Goal: Task Accomplishment & Management: Manage account settings

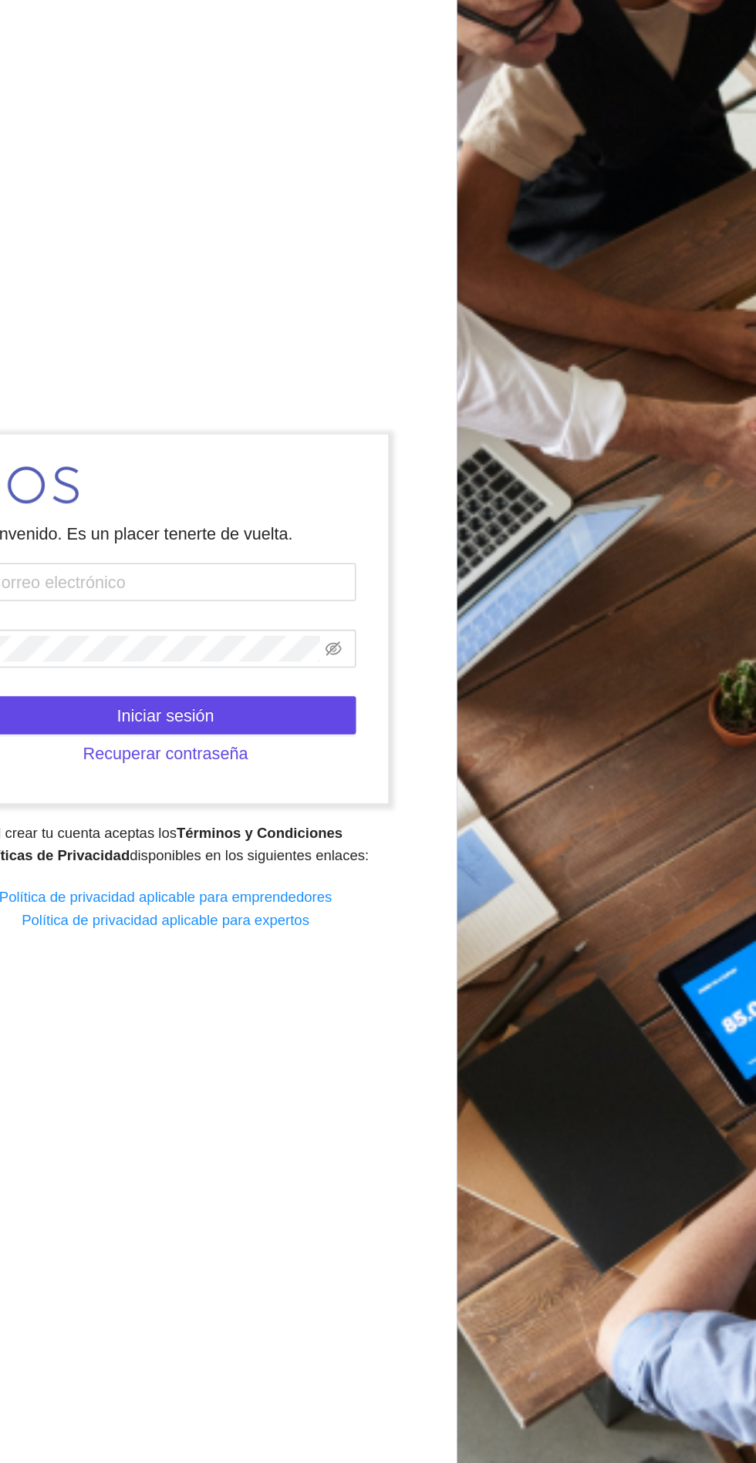
scroll to position [2, 0]
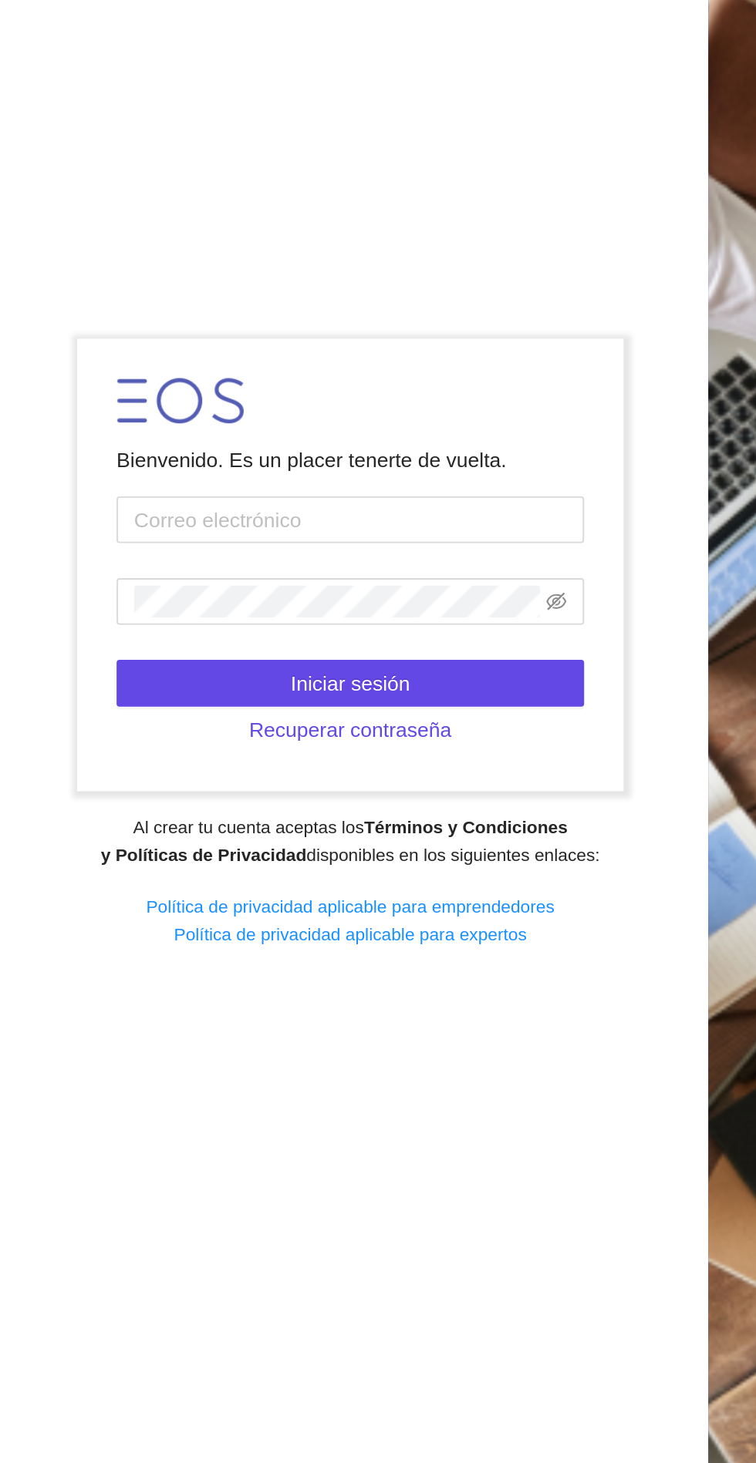
click at [98, 672] on input "text" at bounding box center [189, 660] width 247 height 25
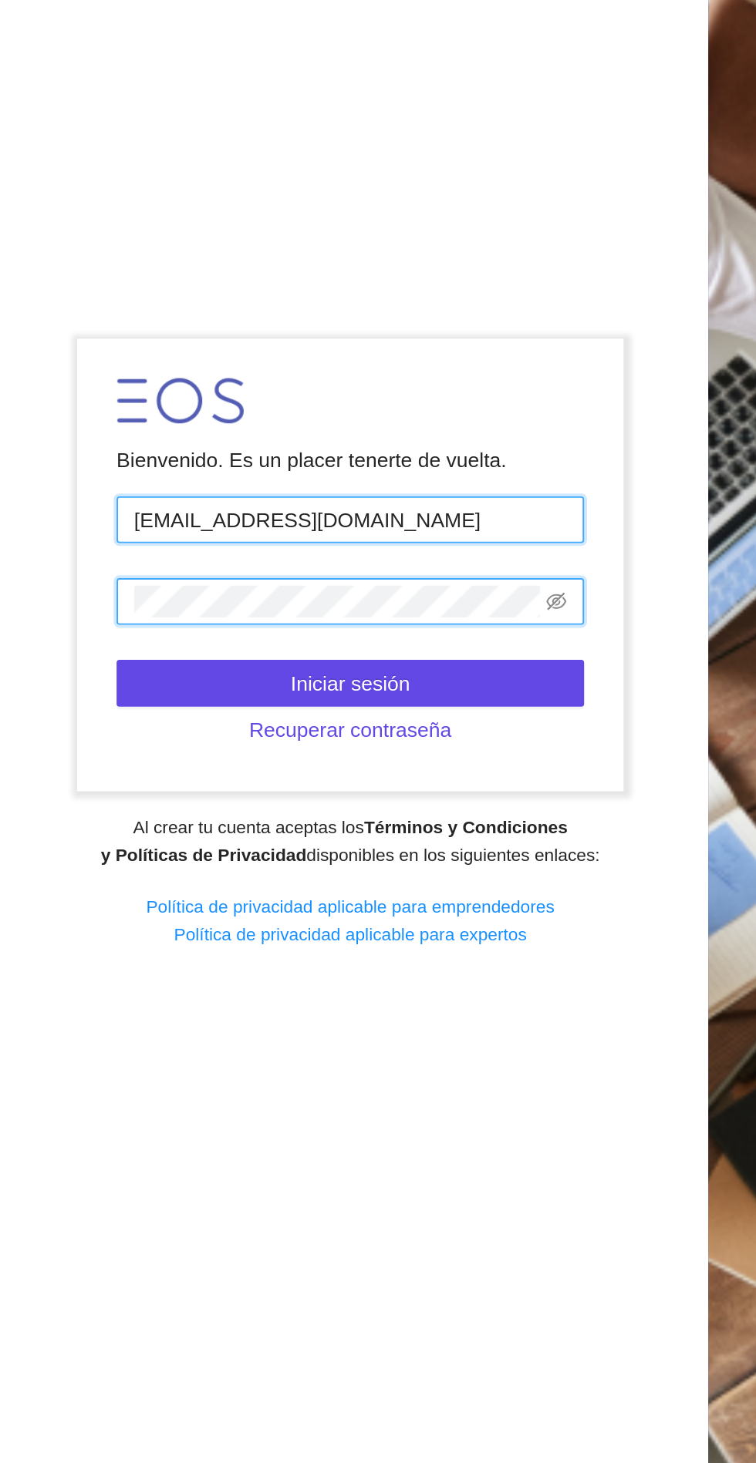
click at [150, 672] on input "[EMAIL_ADDRESS][DOMAIN_NAME]" at bounding box center [189, 660] width 247 height 25
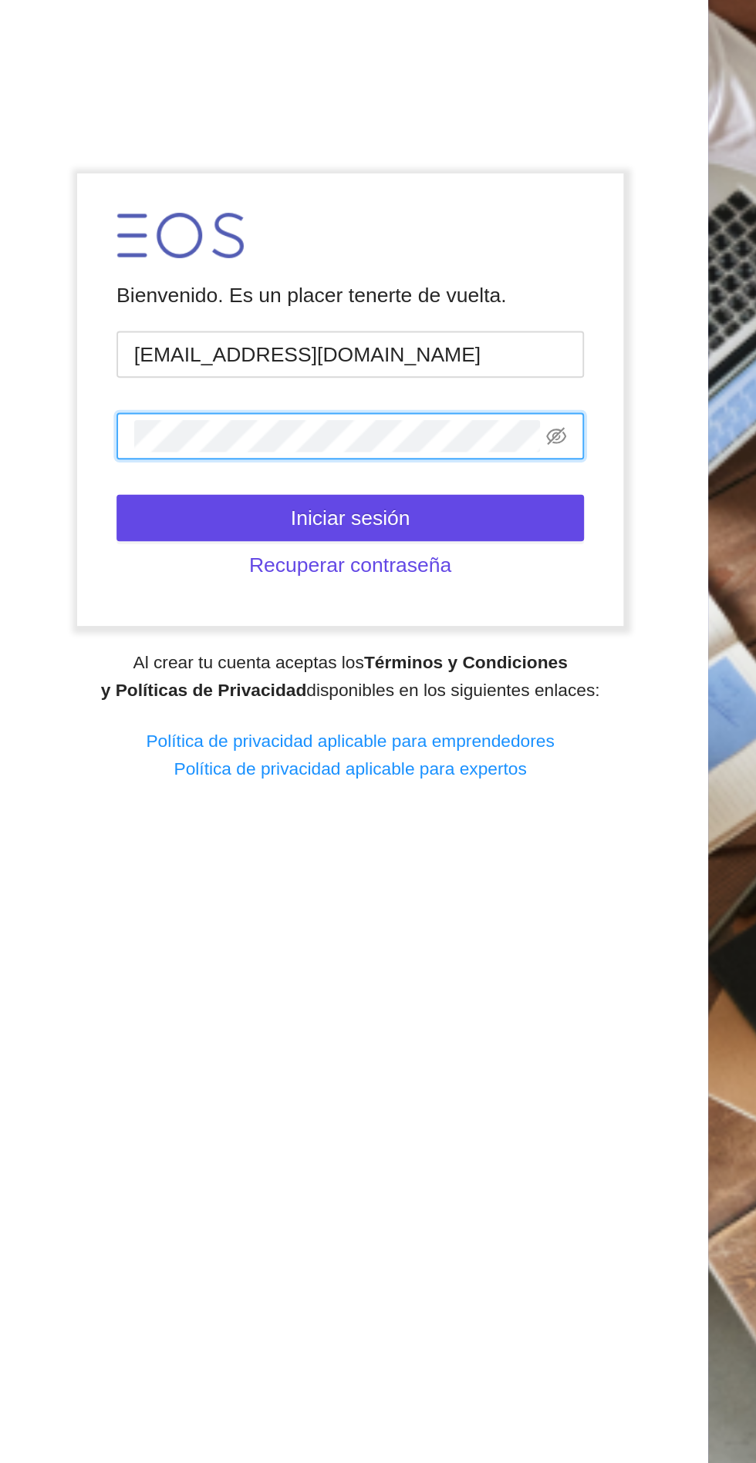
click at [301, 709] on icon "eye-invisible" at bounding box center [297, 703] width 11 height 11
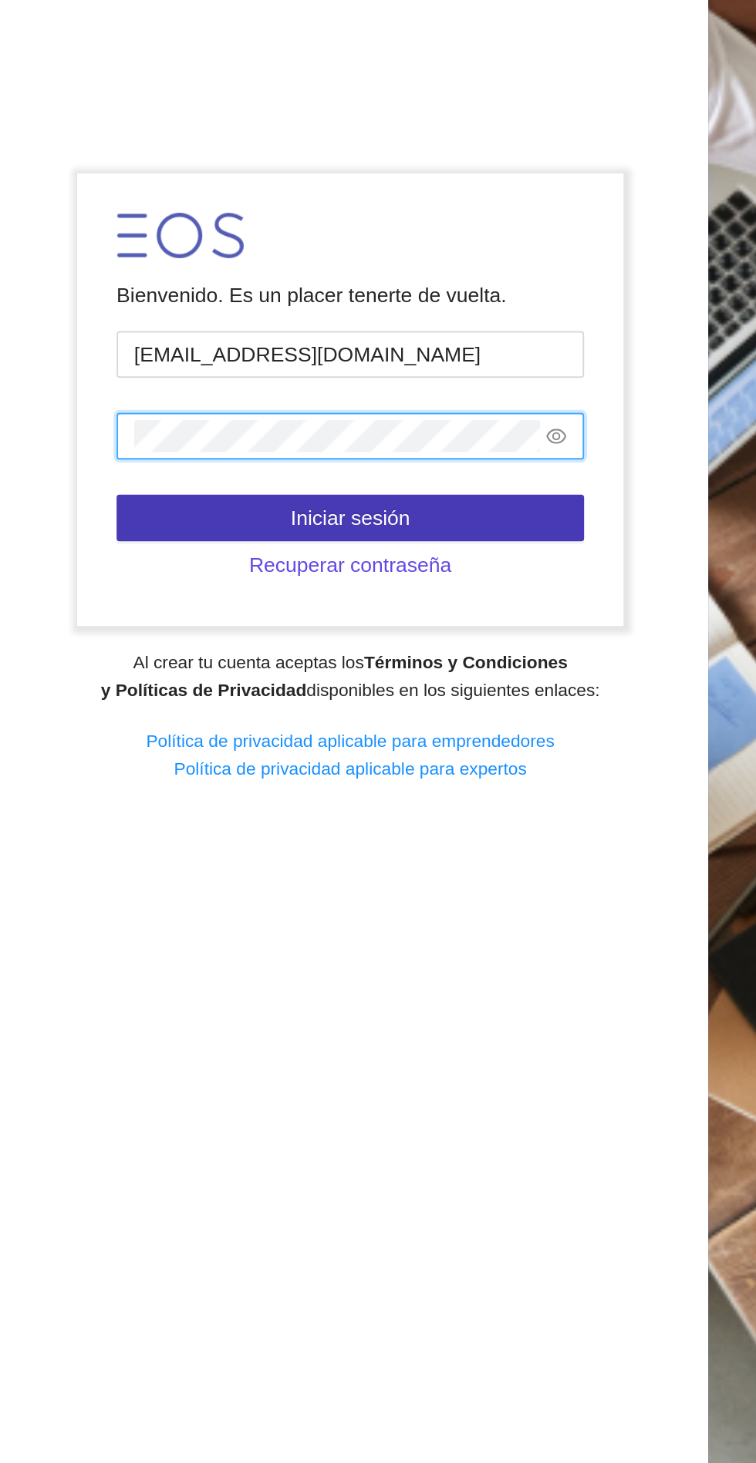
click at [281, 759] on button "Iniciar sesión" at bounding box center [189, 746] width 247 height 25
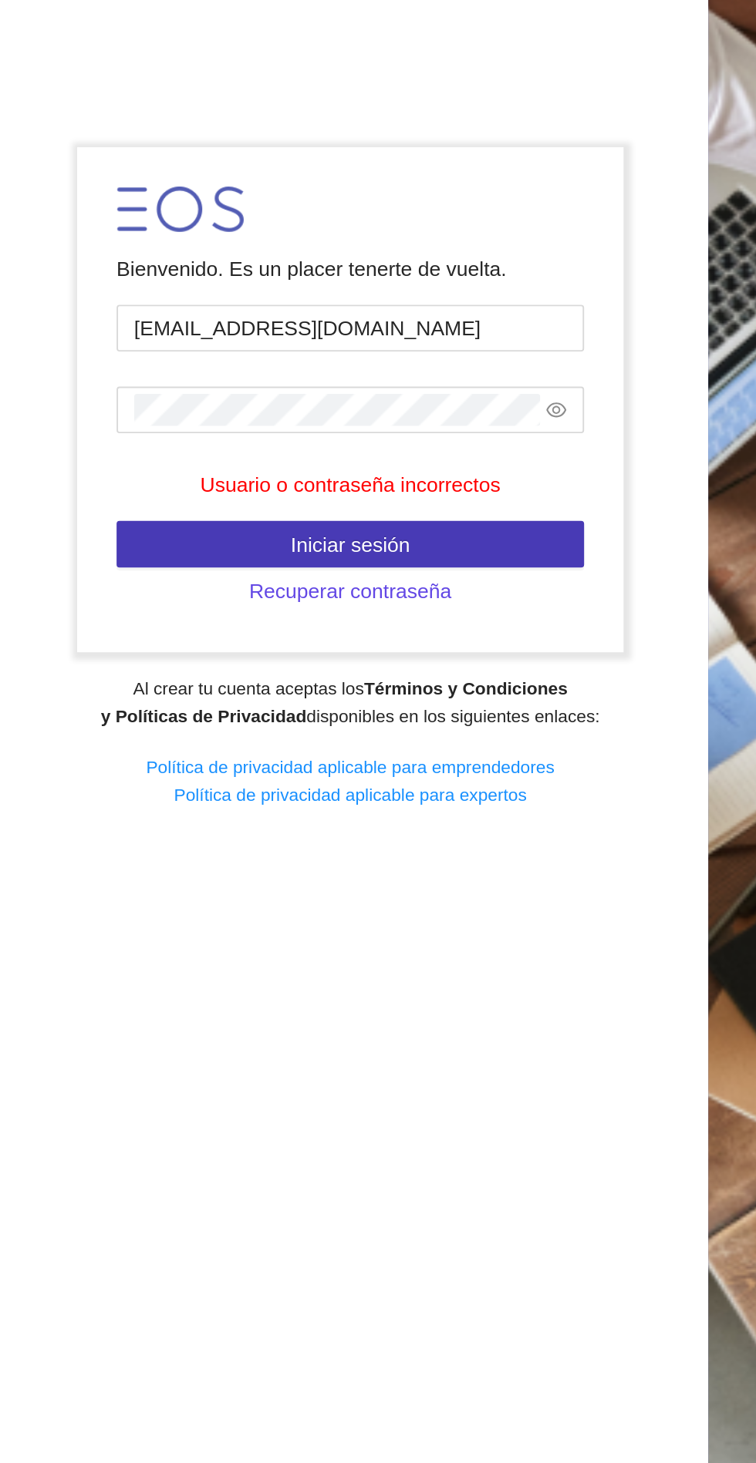
scroll to position [0, 0]
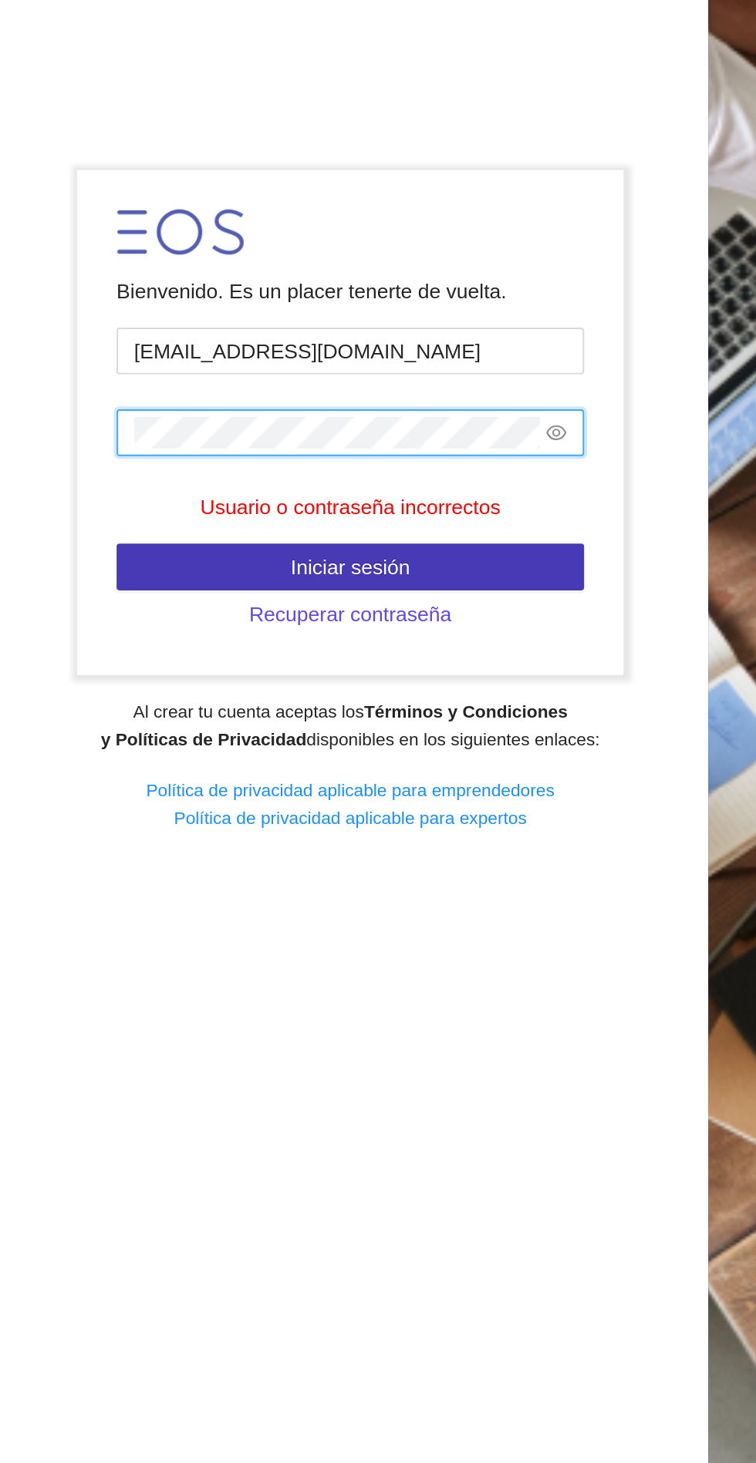
click at [264, 773] on button "Iniciar sesión" at bounding box center [189, 760] width 247 height 25
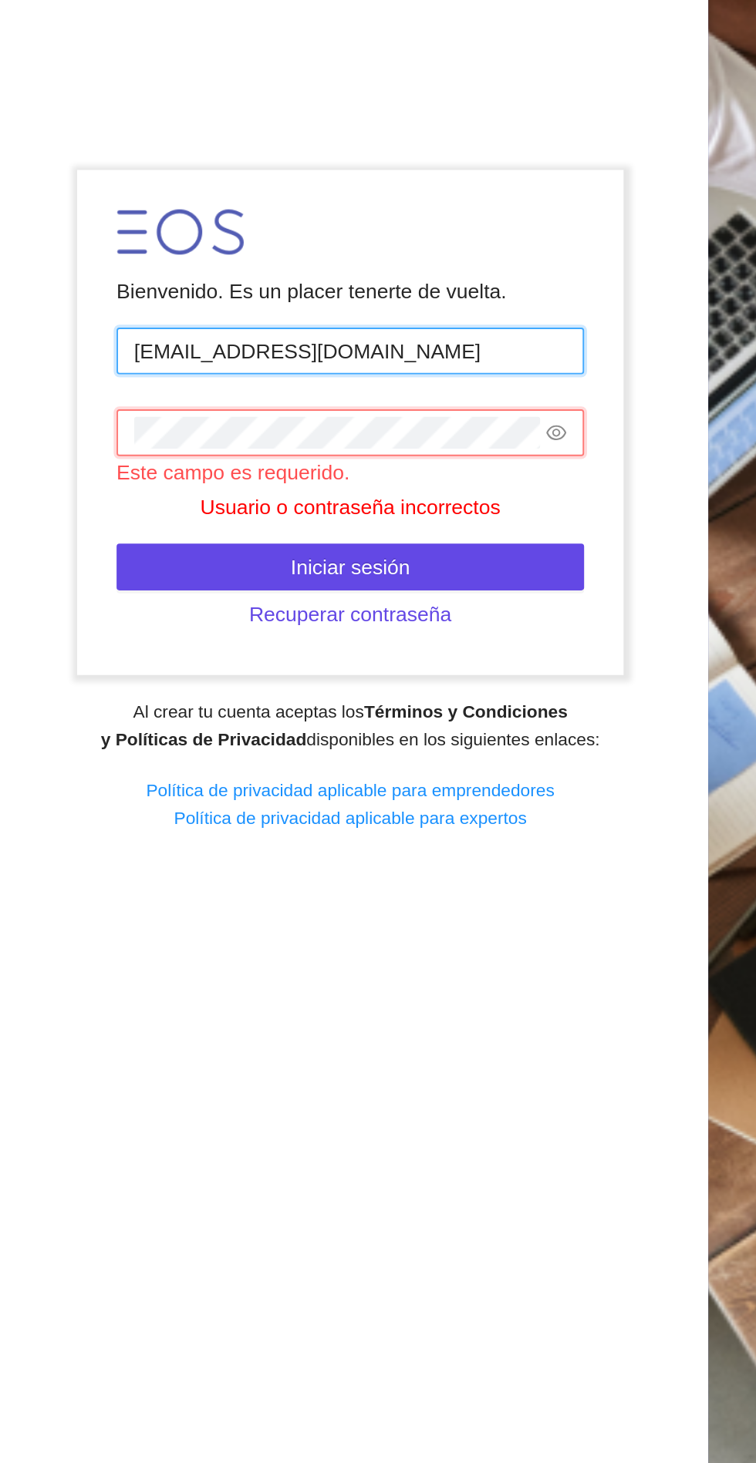
click at [274, 658] on input "[EMAIL_ADDRESS][DOMAIN_NAME]" at bounding box center [189, 646] width 247 height 25
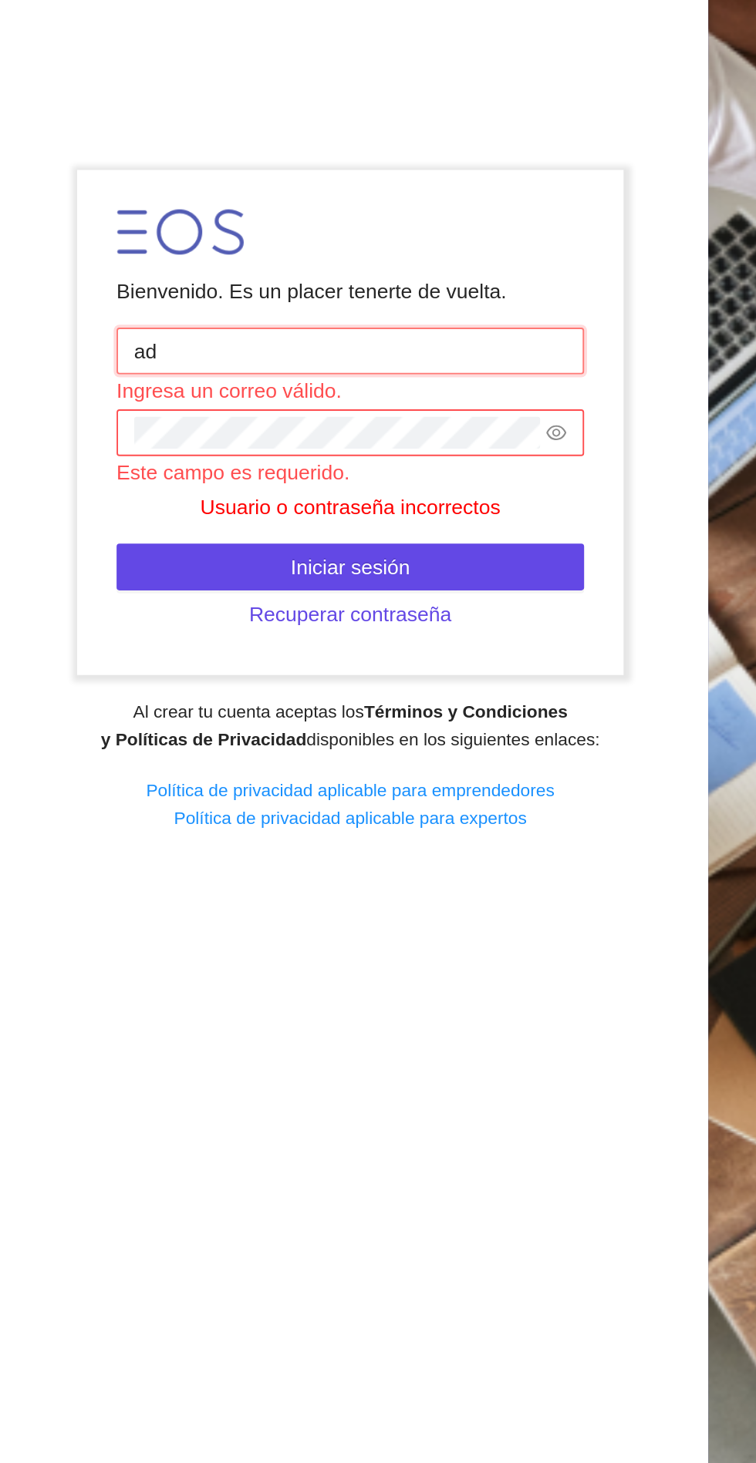
type input "a"
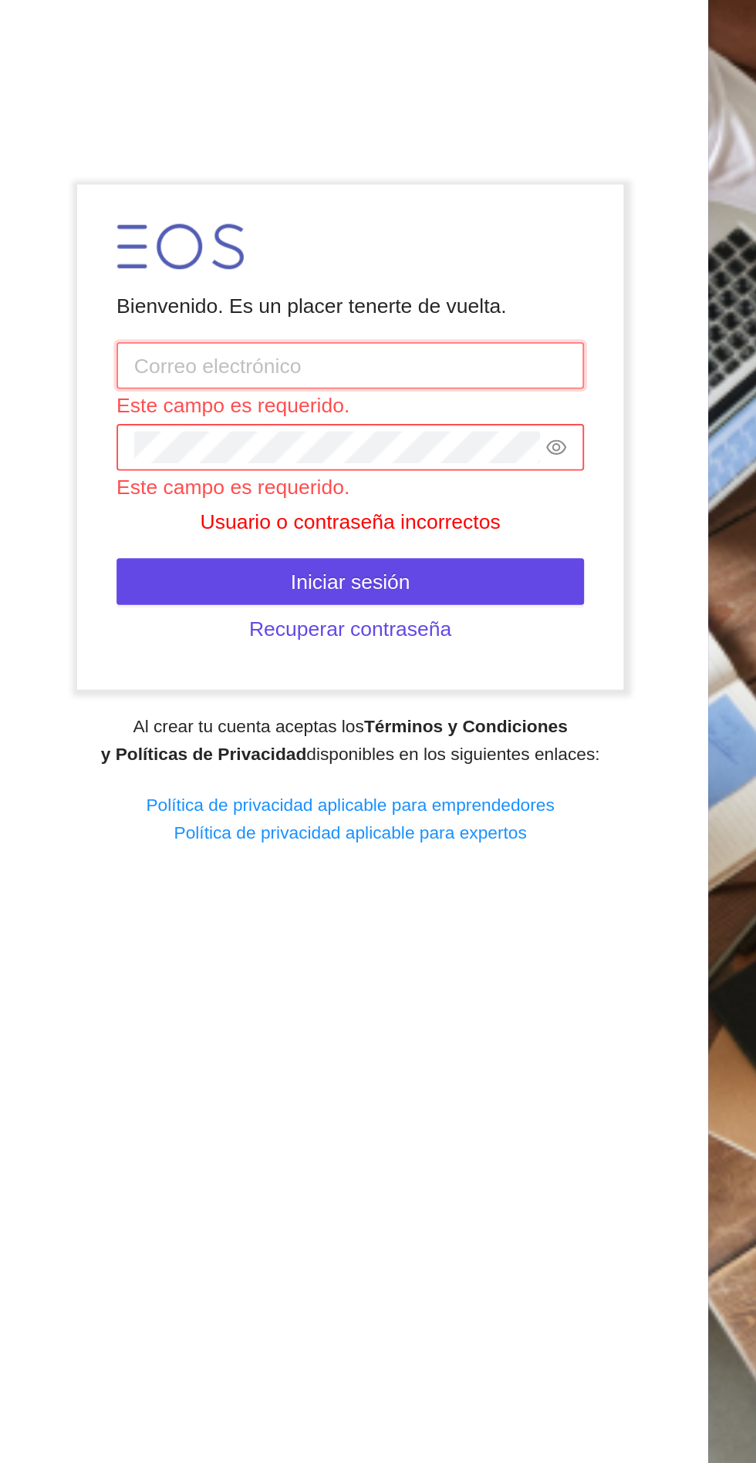
type input "[EMAIL_ADDRESS][DOMAIN_NAME]"
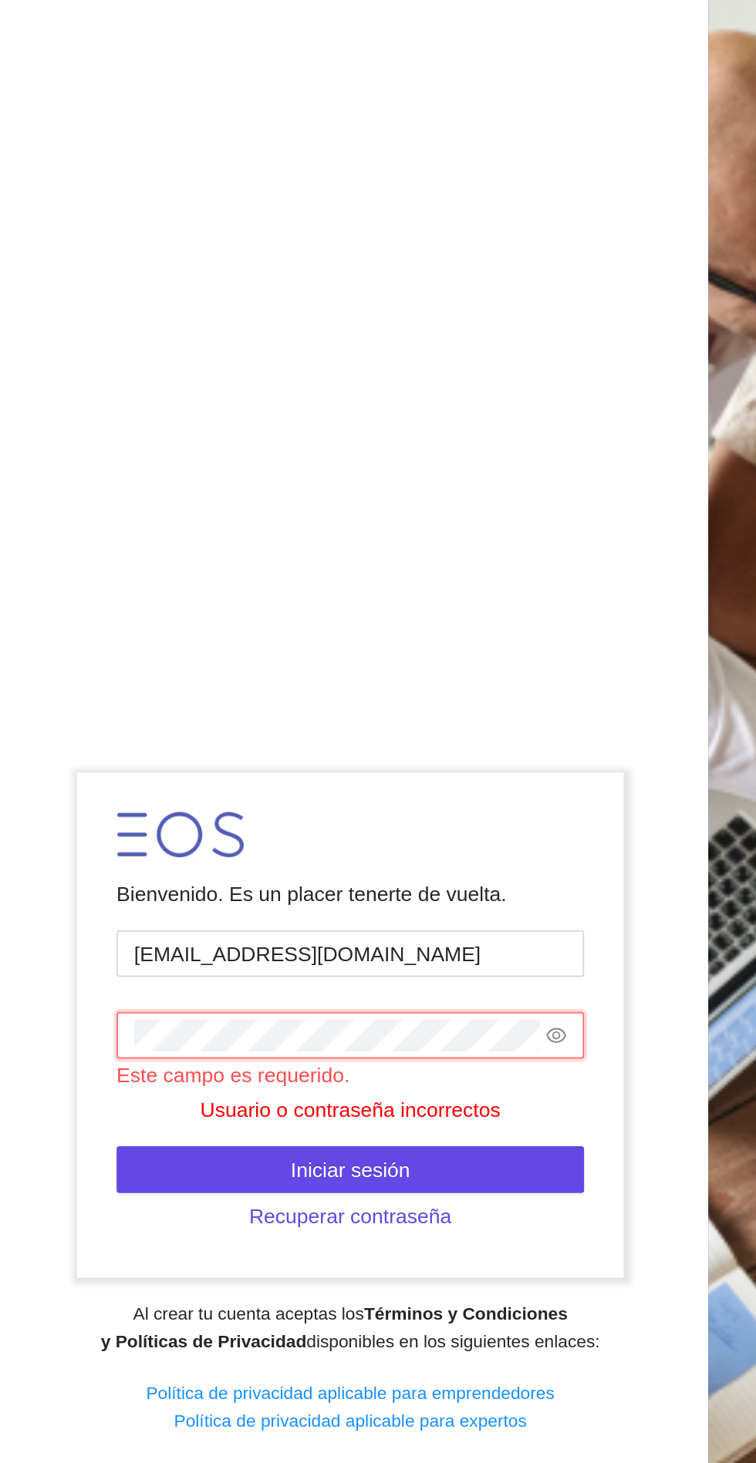
scroll to position [0, 0]
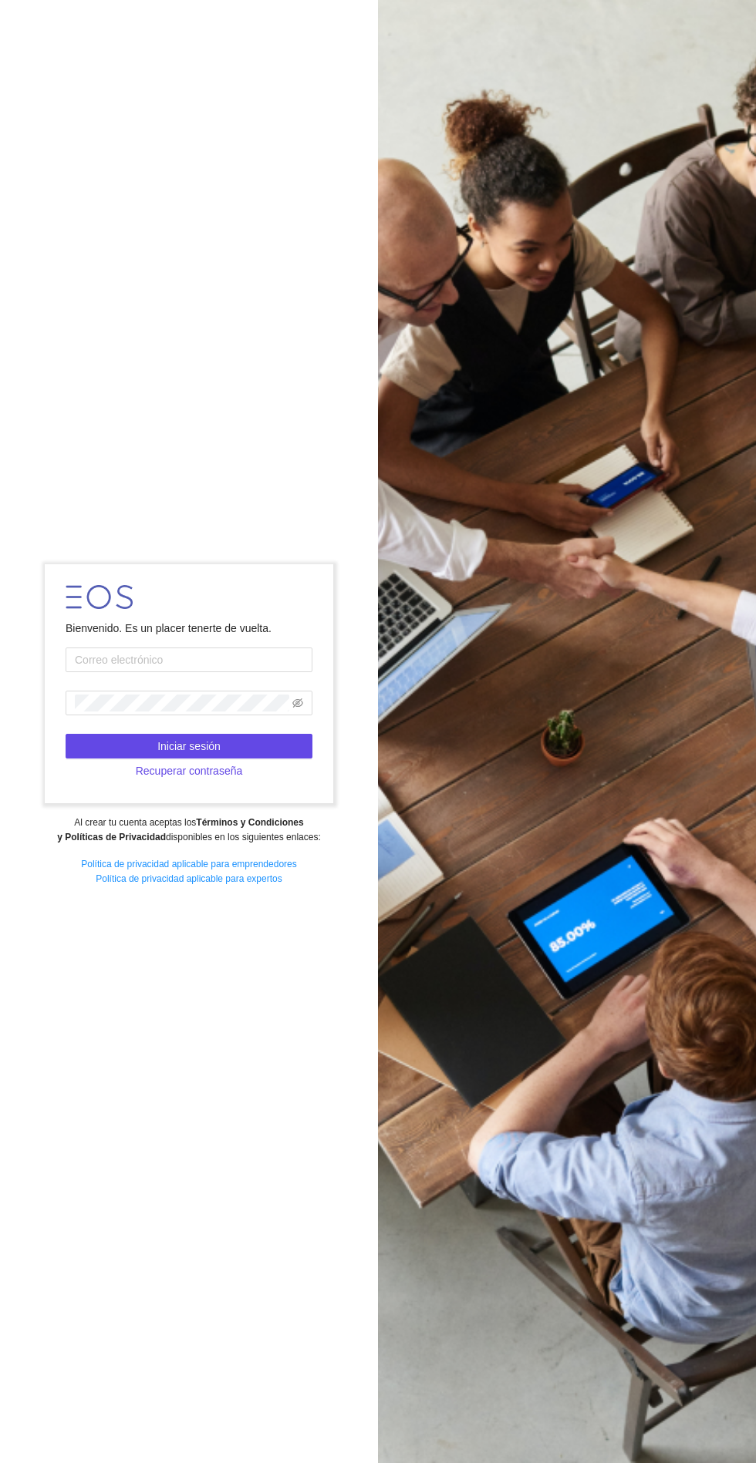
scroll to position [140, 0]
click at [116, 648] on input "text" at bounding box center [189, 660] width 247 height 25
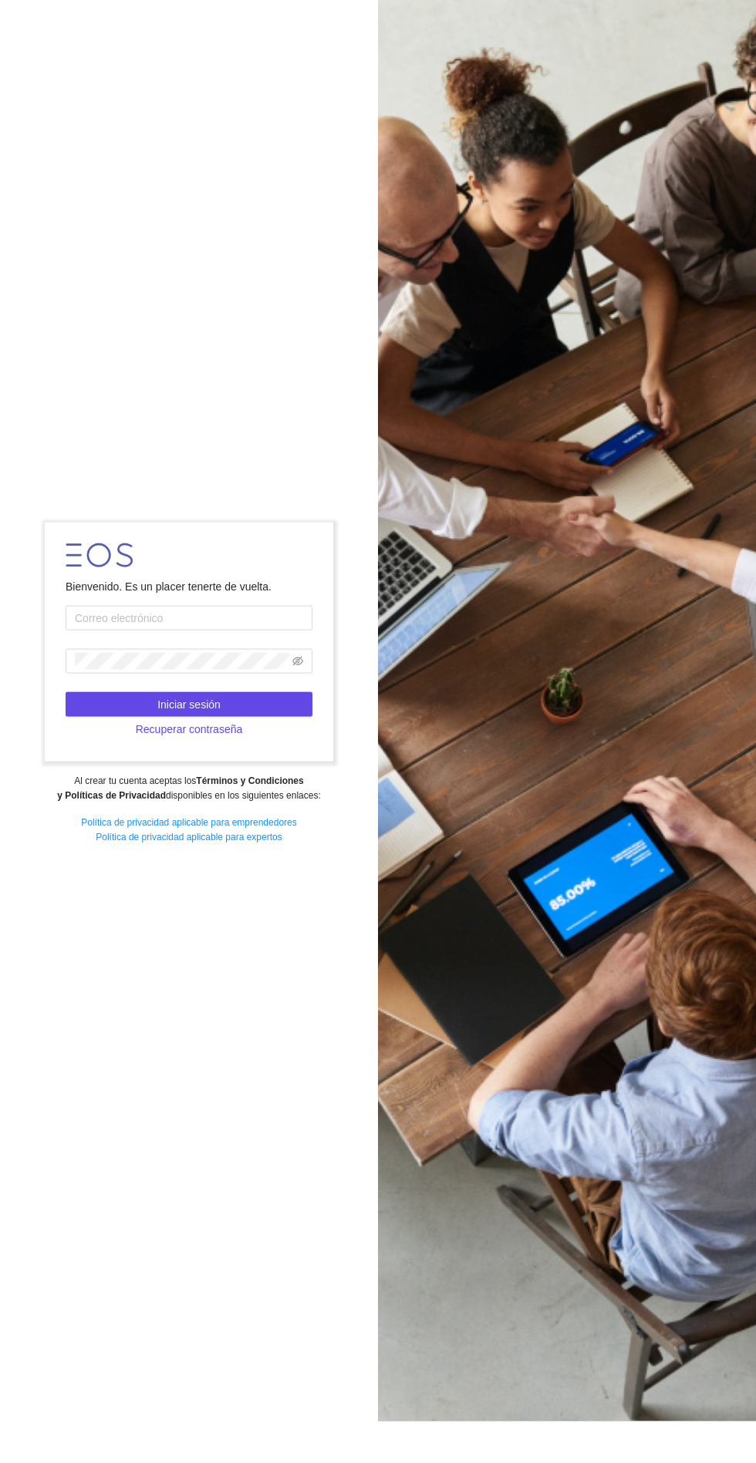
scroll to position [97, 0]
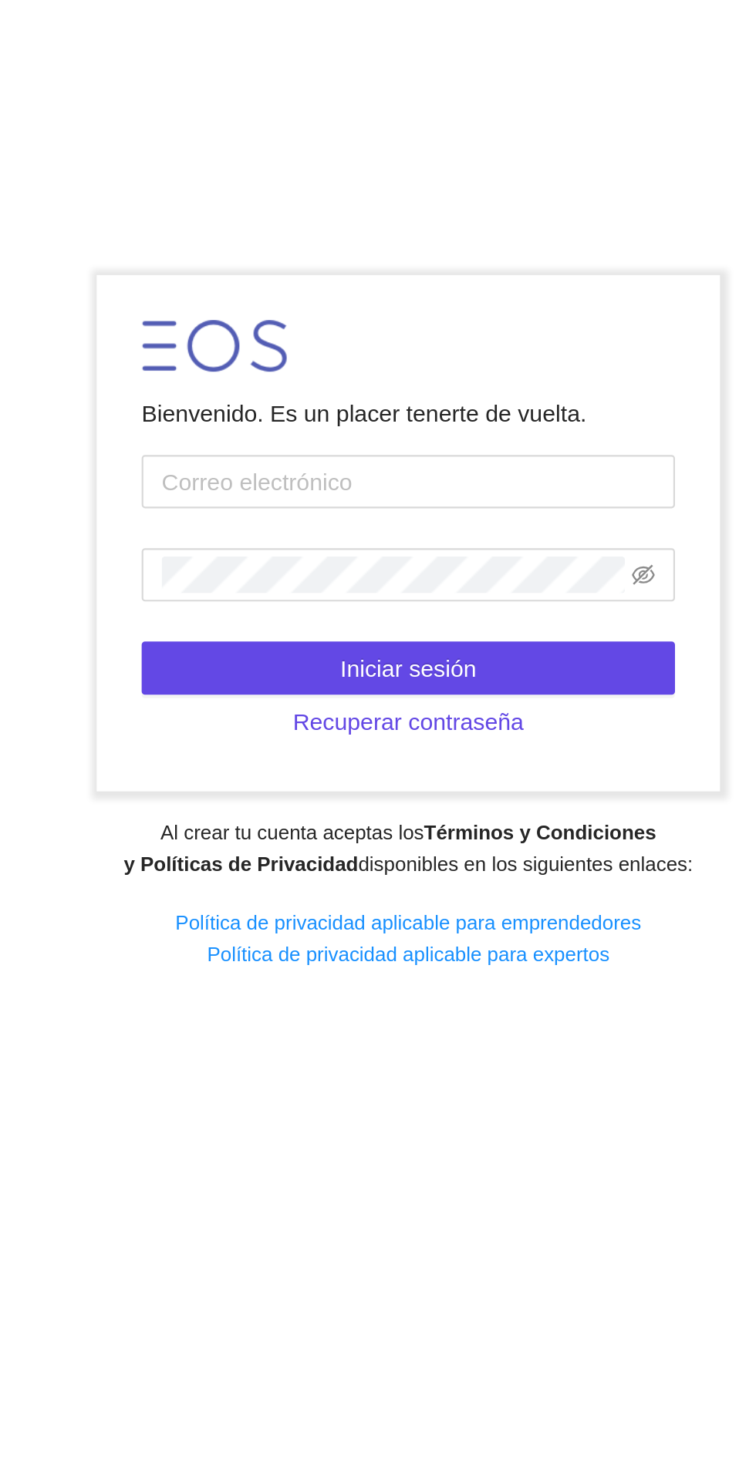
type input "[EMAIL_ADDRESS][DOMAIN_NAME]"
